Goal: Obtain resource: Obtain resource

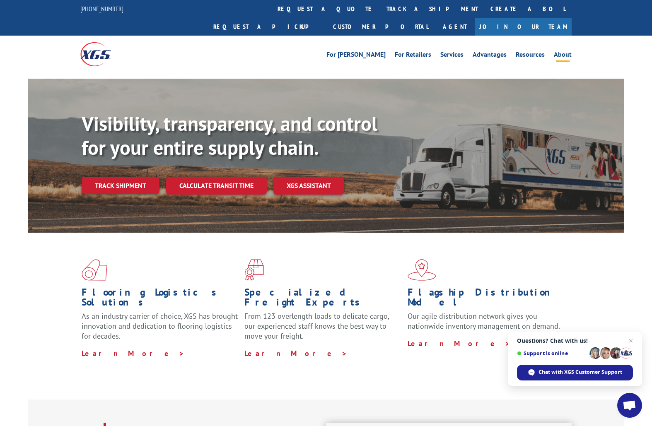
click at [565, 51] on link "About" at bounding box center [563, 55] width 18 height 9
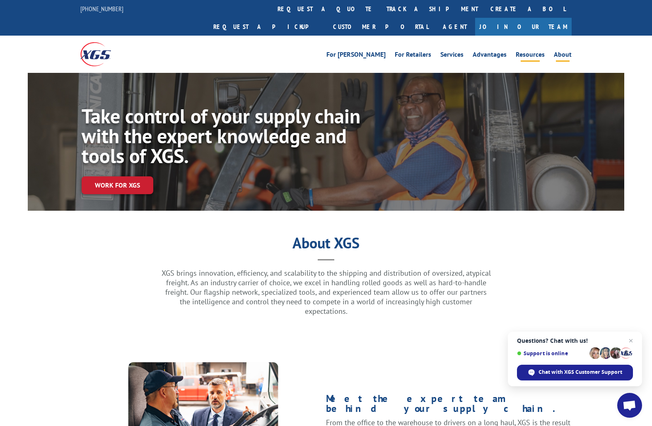
click at [526, 51] on link "Resources" at bounding box center [530, 55] width 29 height 9
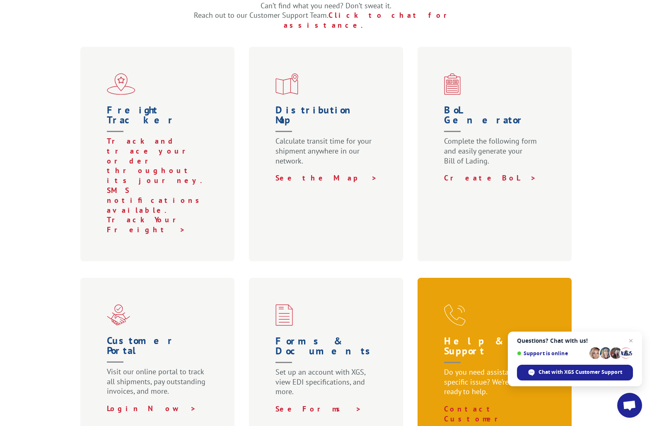
scroll to position [265, 0]
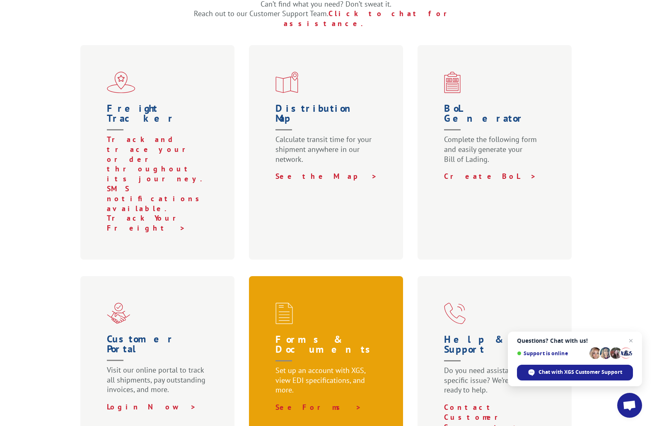
click at [319, 335] on h1 "Forms & Documents" at bounding box center [328, 350] width 104 height 31
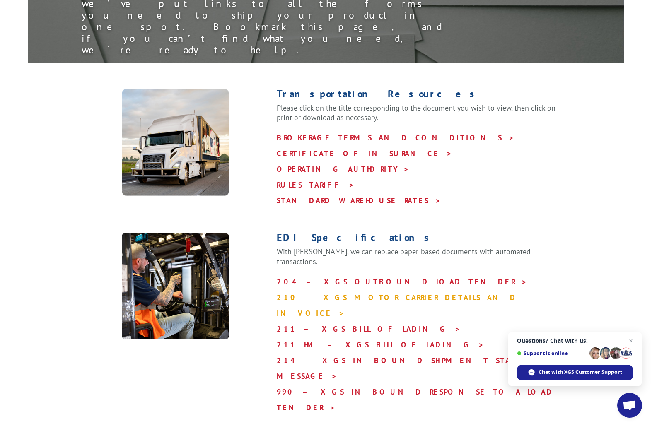
scroll to position [186, 0]
